Goal: Find specific page/section: Find specific page/section

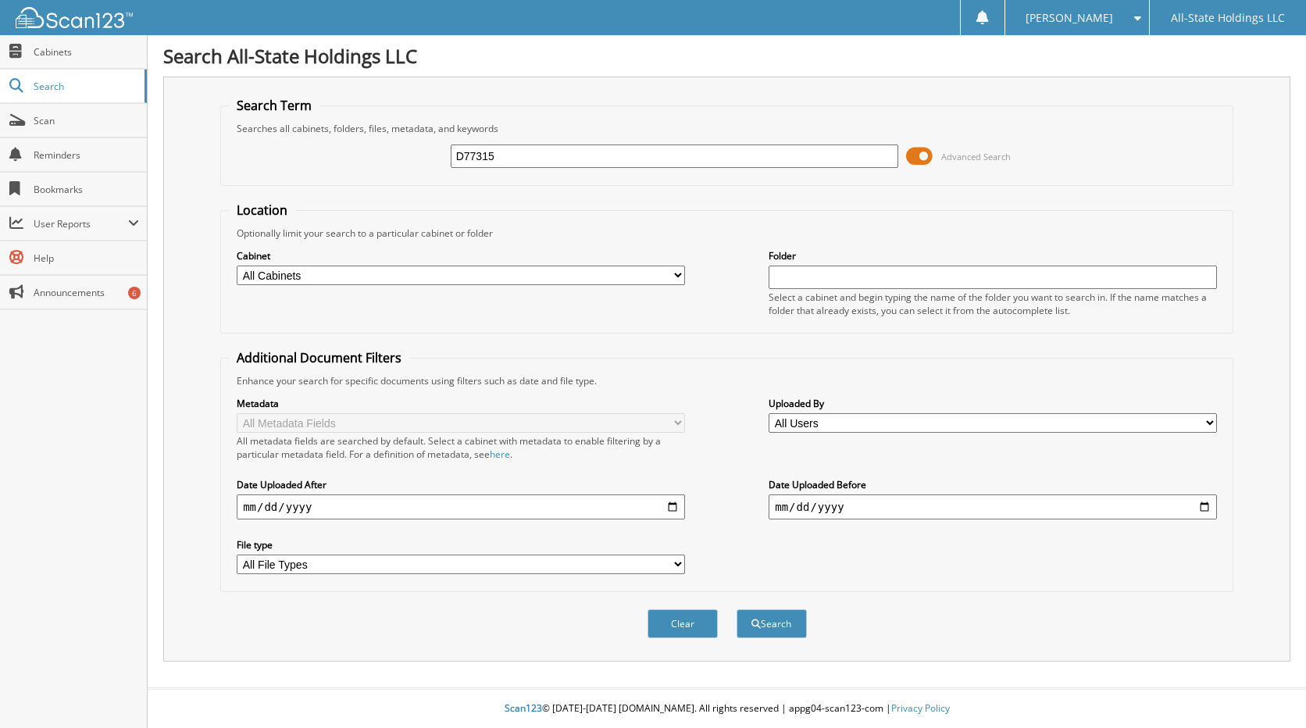
type input "D77315"
click at [736, 609] on button "Search" at bounding box center [771, 623] width 70 height 29
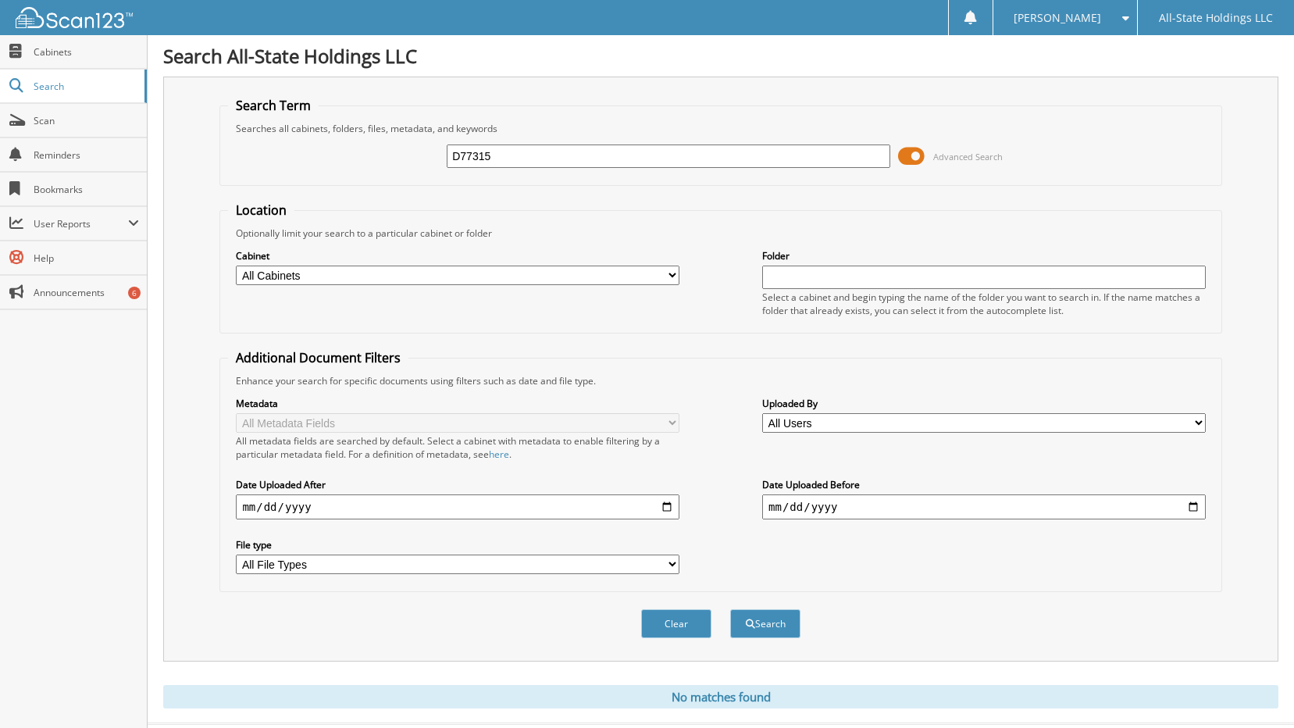
click at [516, 166] on input "D77315" at bounding box center [669, 155] width 444 height 23
drag, startPoint x: 516, startPoint y: 163, endPoint x: 262, endPoint y: 172, distance: 254.0
click at [262, 172] on div "D77315 Advanced Search" at bounding box center [720, 156] width 985 height 42
type input "[PERSON_NAME]"
click at [730, 609] on button "Search" at bounding box center [765, 623] width 70 height 29
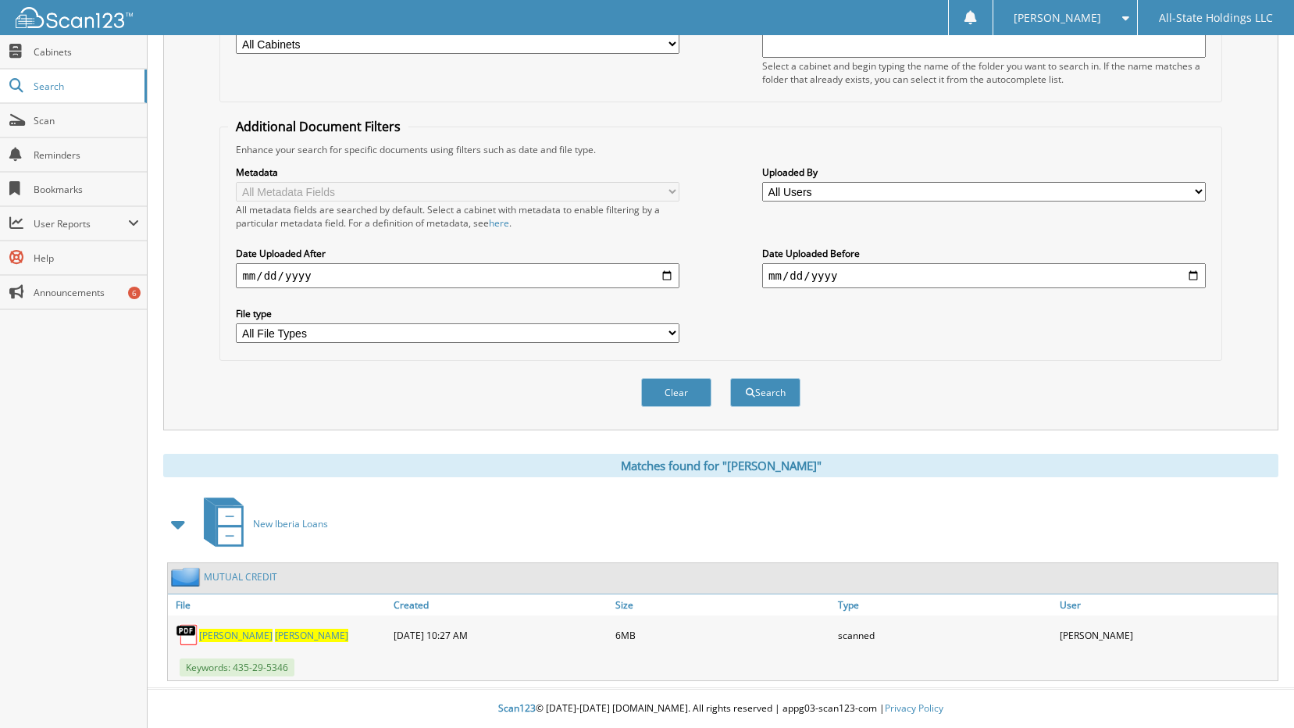
click at [275, 638] on span "[PERSON_NAME]" at bounding box center [311, 635] width 73 height 13
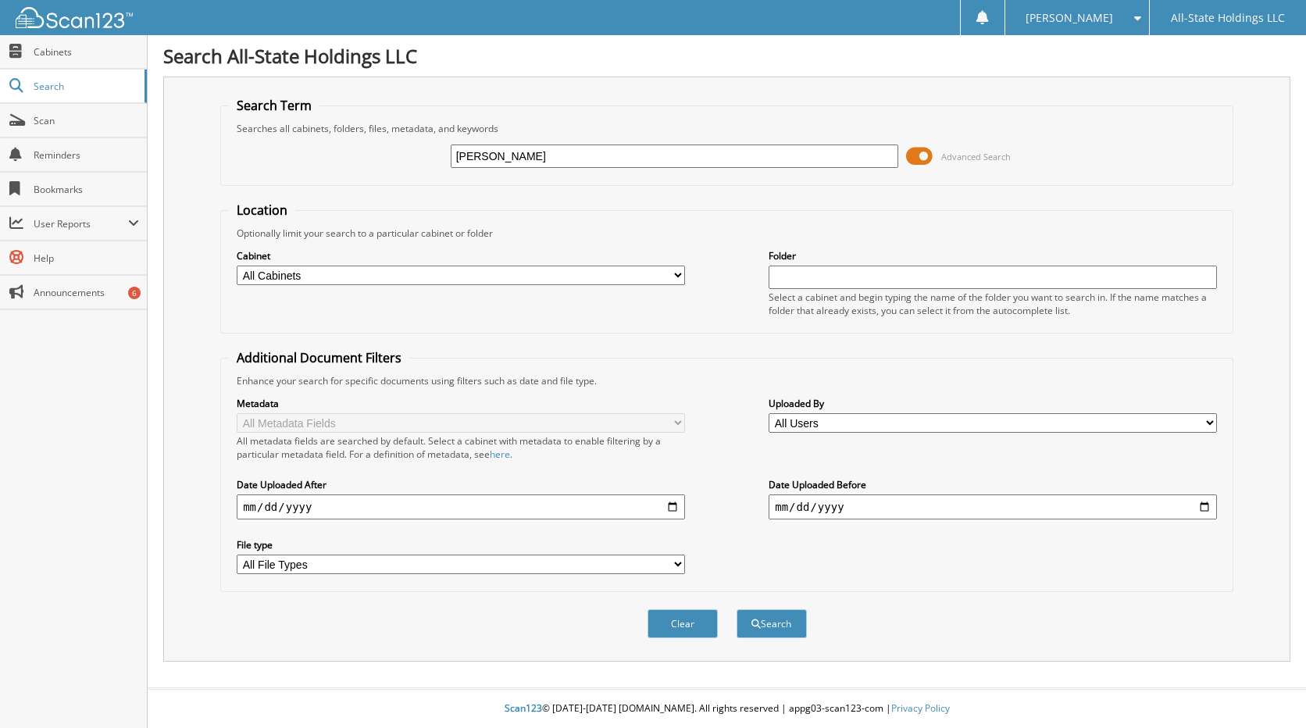
type input "[PERSON_NAME]"
click at [736, 609] on button "Search" at bounding box center [771, 623] width 70 height 29
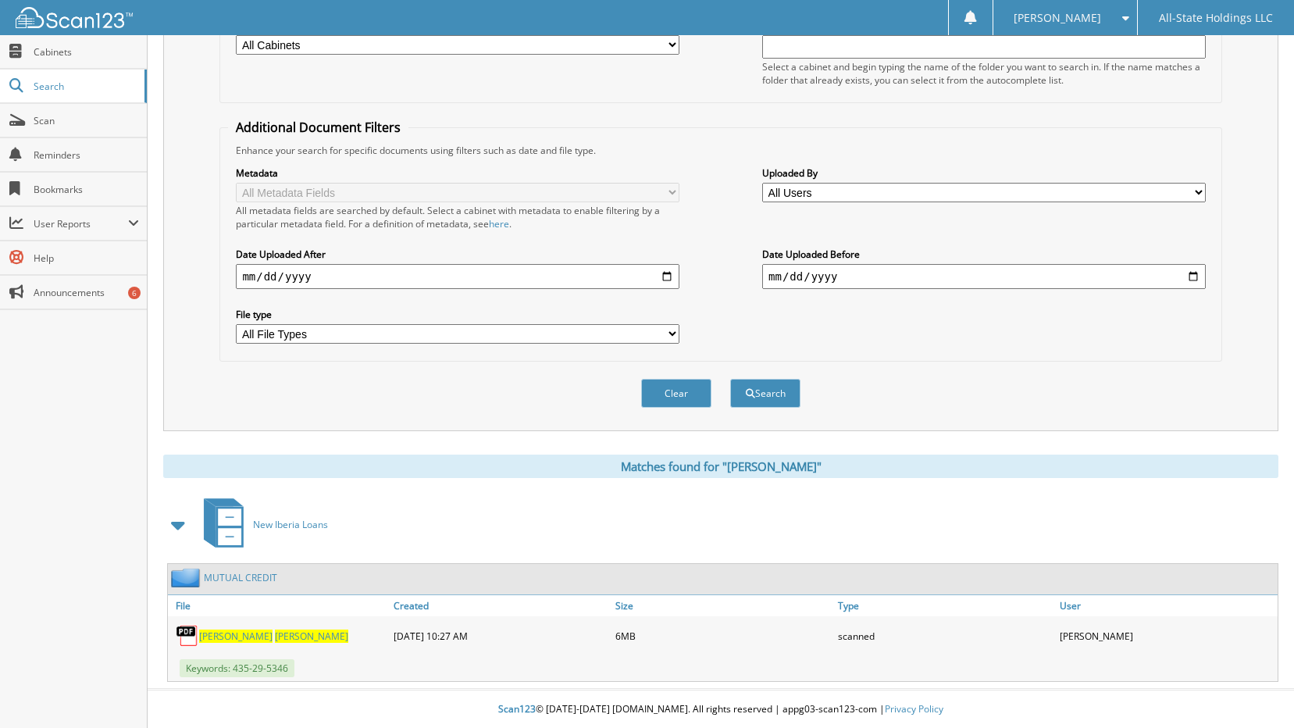
scroll to position [232, 0]
click at [275, 639] on span "MOORE" at bounding box center [311, 635] width 73 height 13
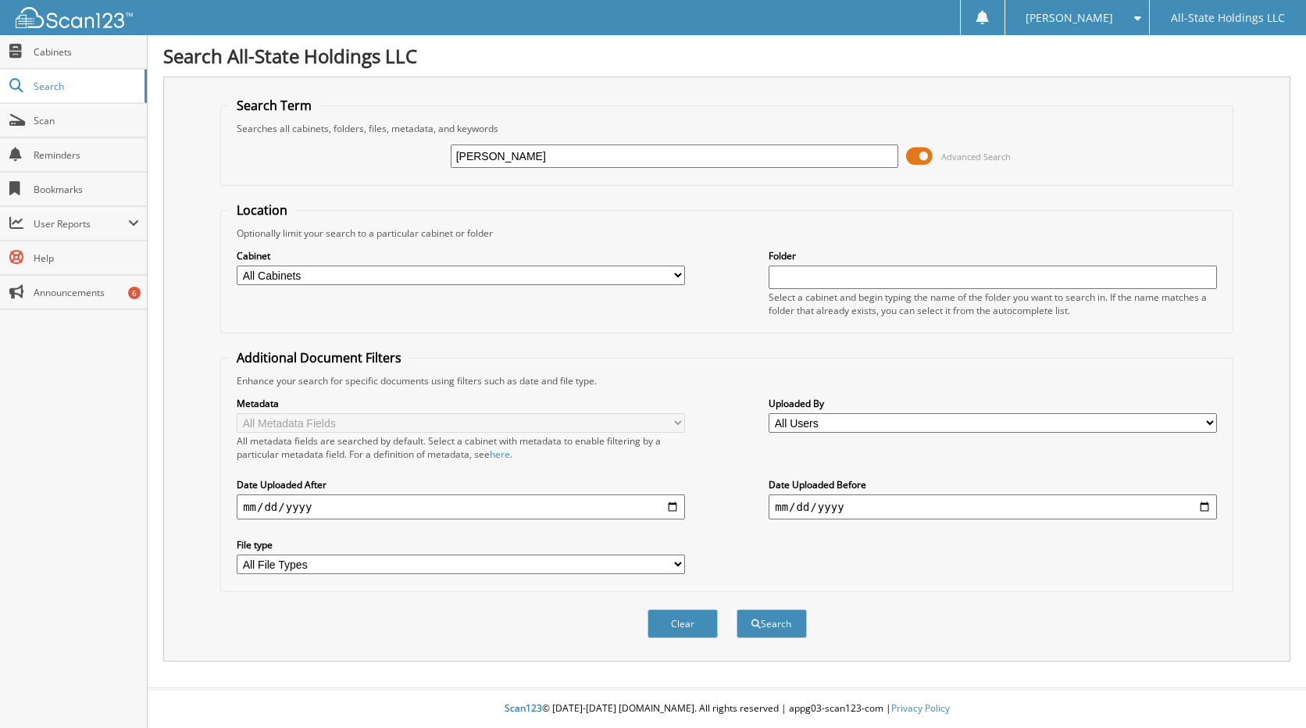
type input "[PERSON_NAME]"
click at [736, 609] on button "Search" at bounding box center [771, 623] width 70 height 29
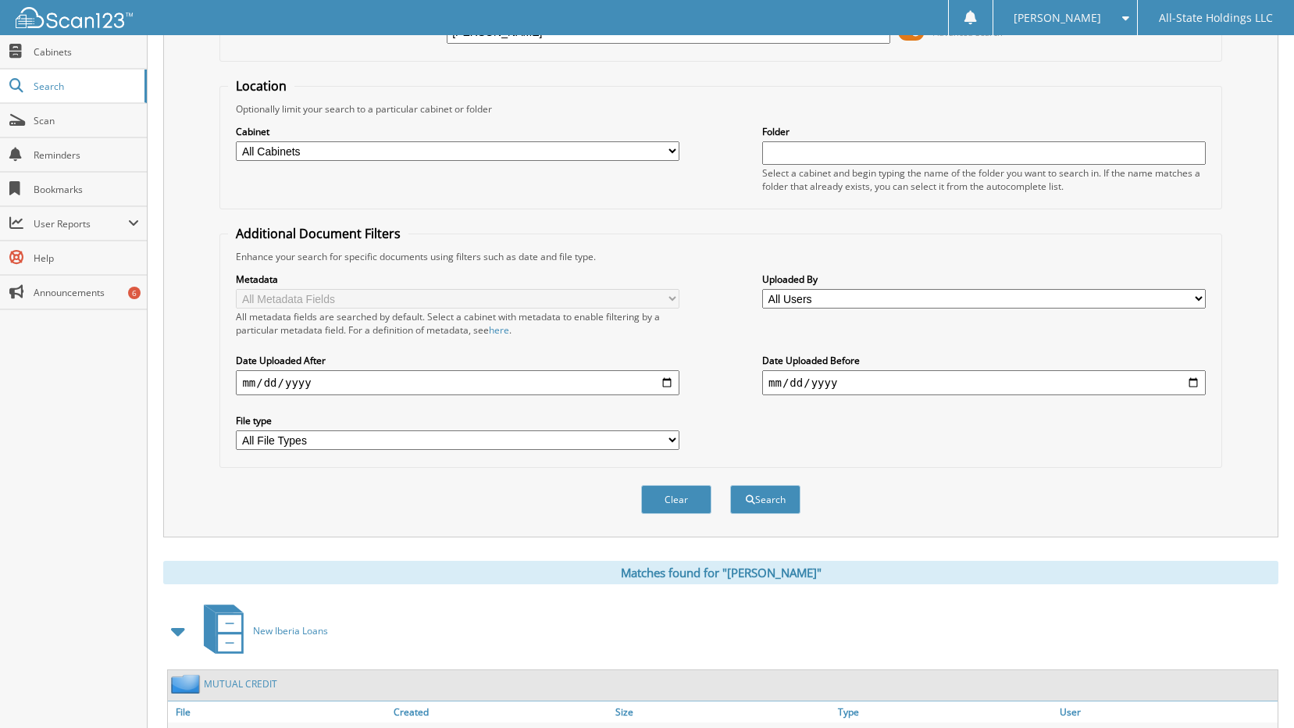
scroll to position [232, 0]
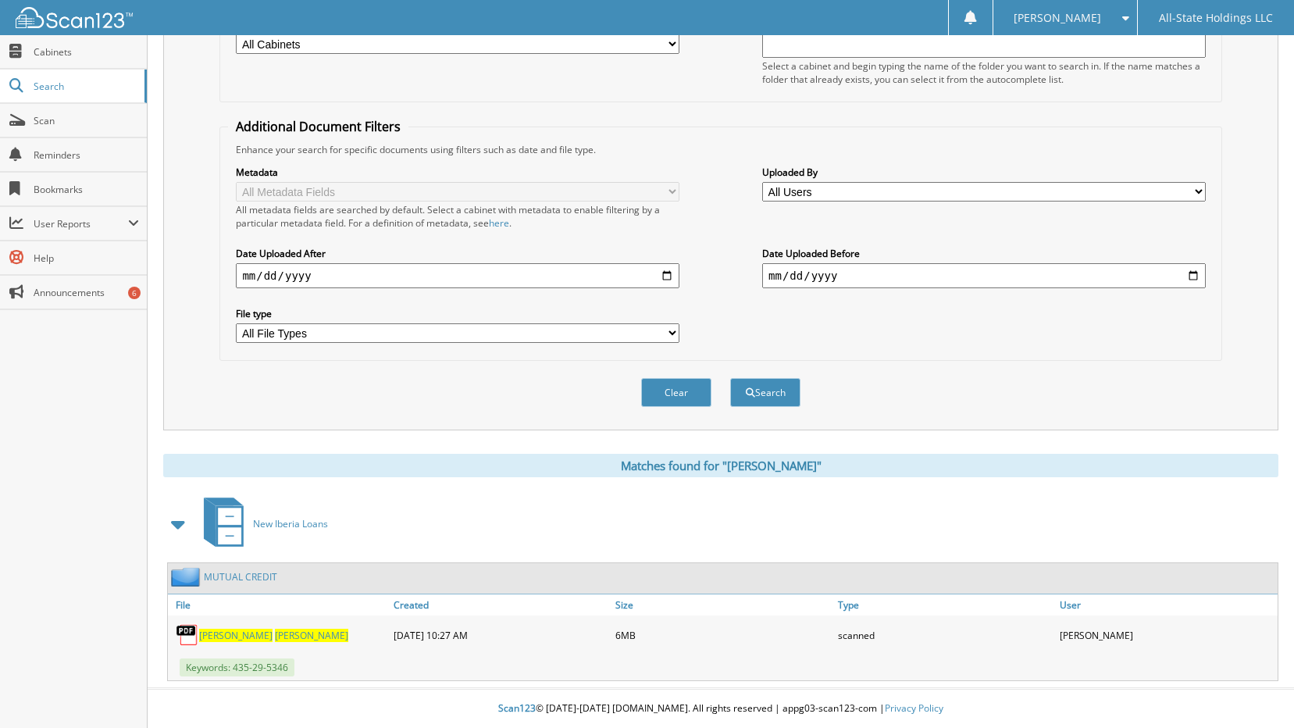
click at [275, 638] on span "[PERSON_NAME]" at bounding box center [311, 635] width 73 height 13
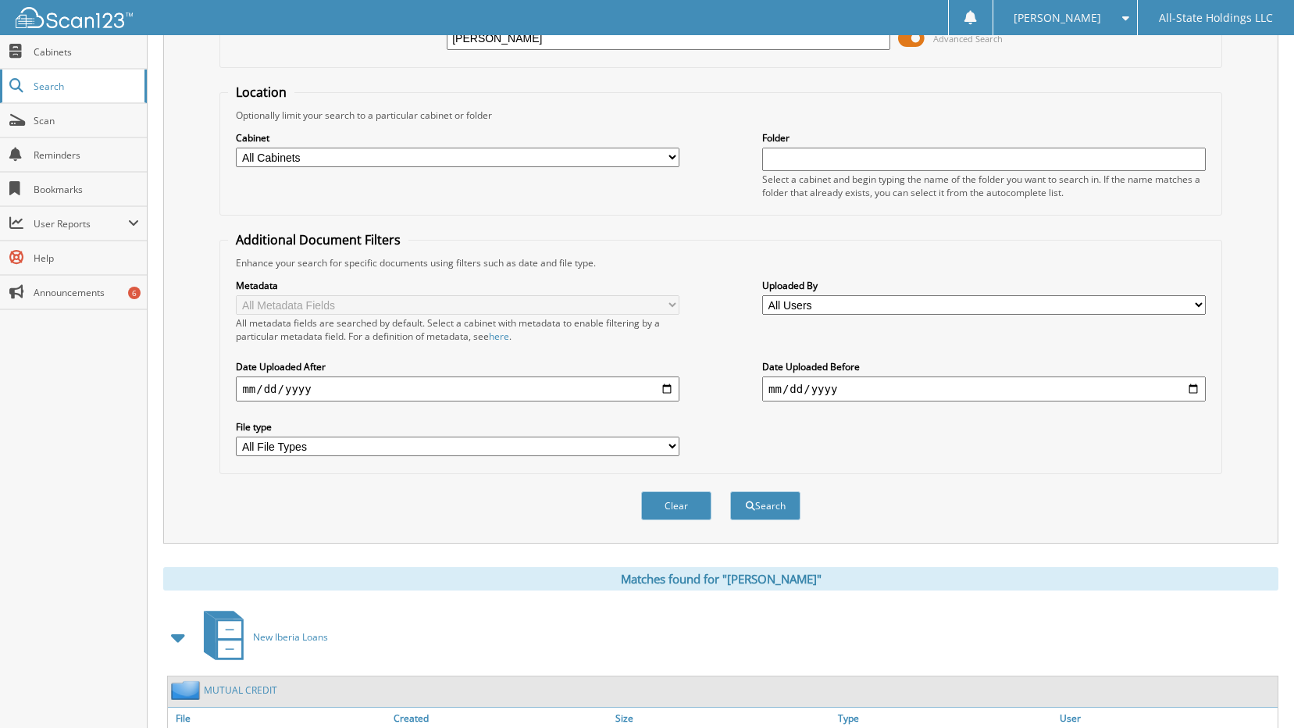
scroll to position [0, 0]
